Goal: Transaction & Acquisition: Purchase product/service

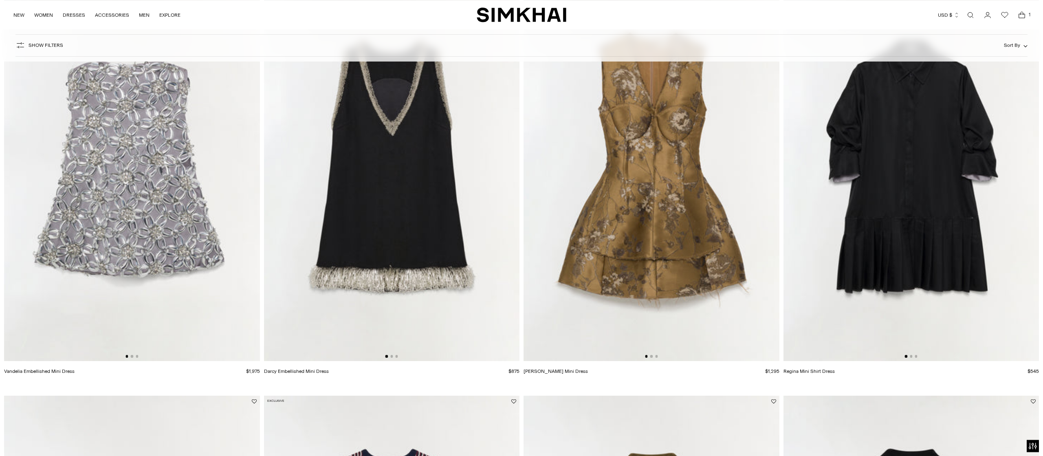
scroll to position [978, 0]
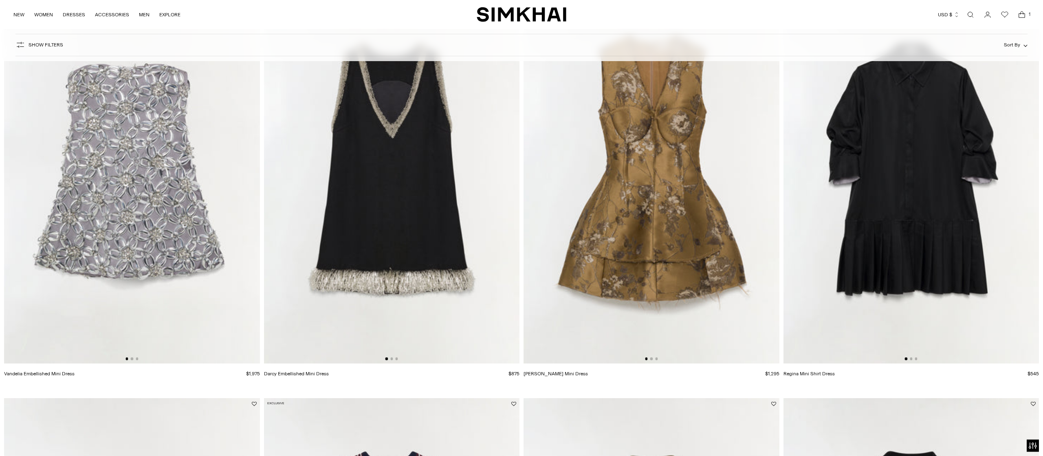
click at [157, 231] on img at bounding box center [132, 171] width 256 height 383
